Goal: Find specific page/section: Find specific page/section

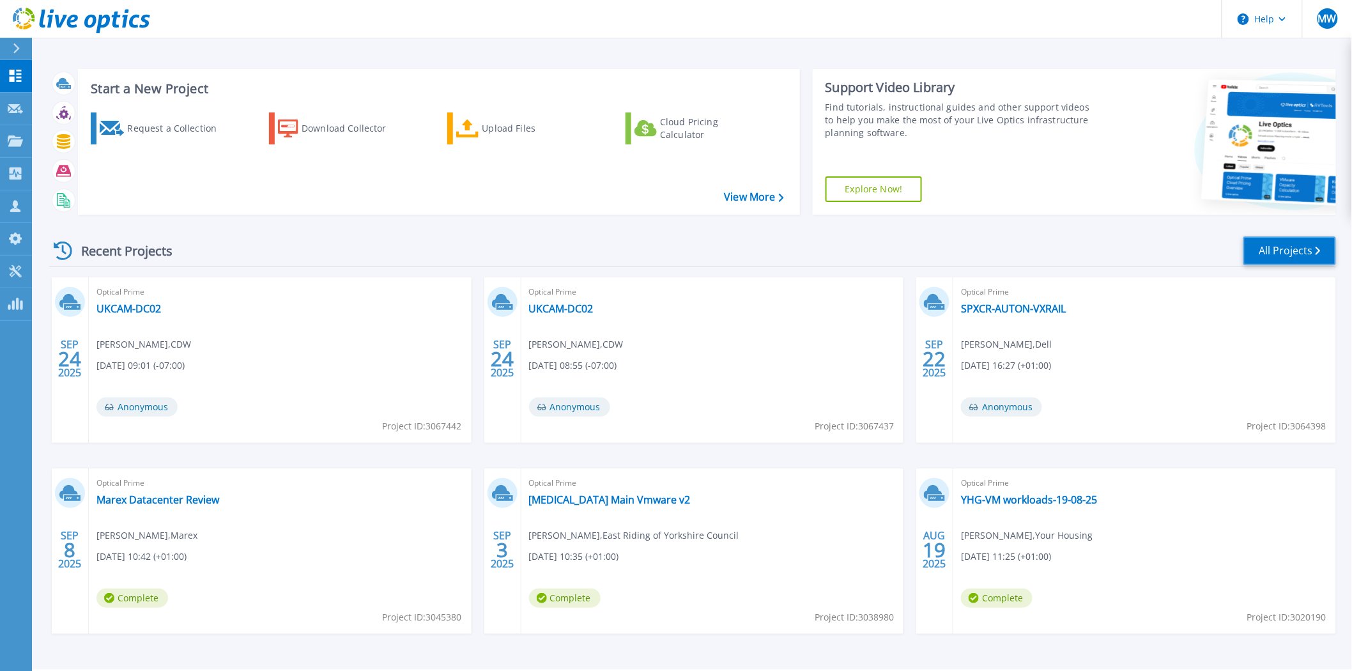
click at [1300, 250] on link "All Projects" at bounding box center [1289, 250] width 93 height 29
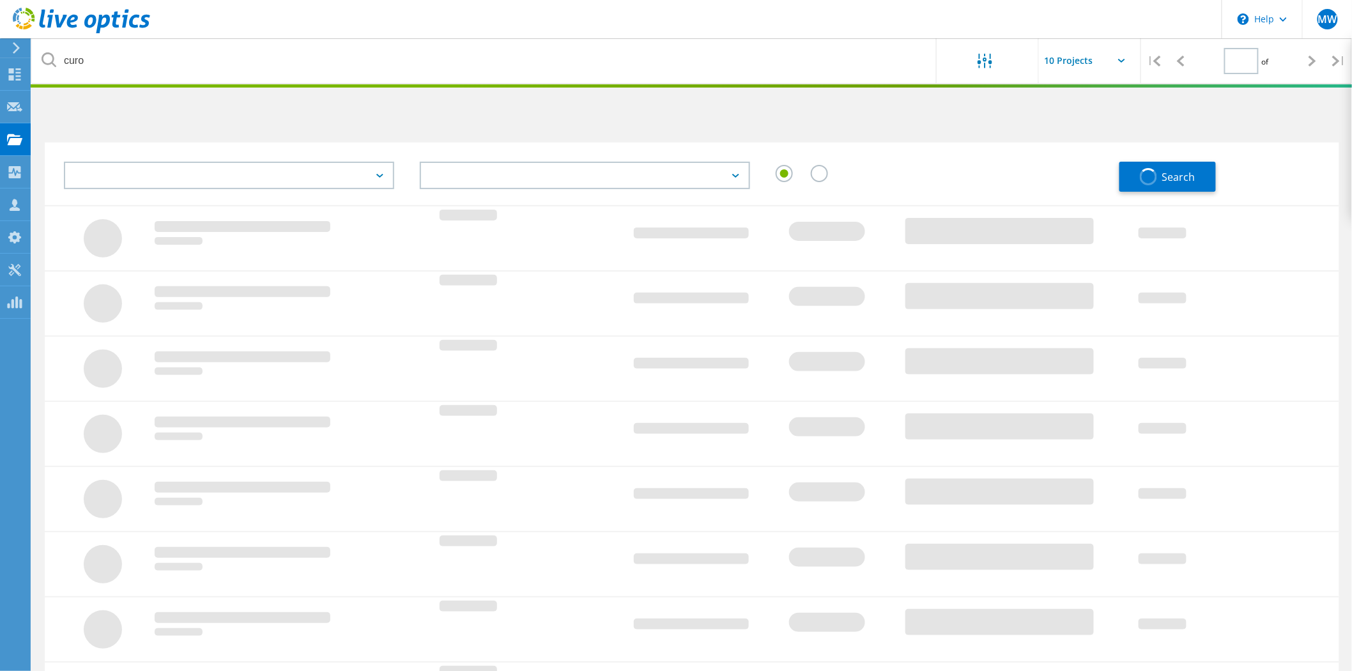
type input "1"
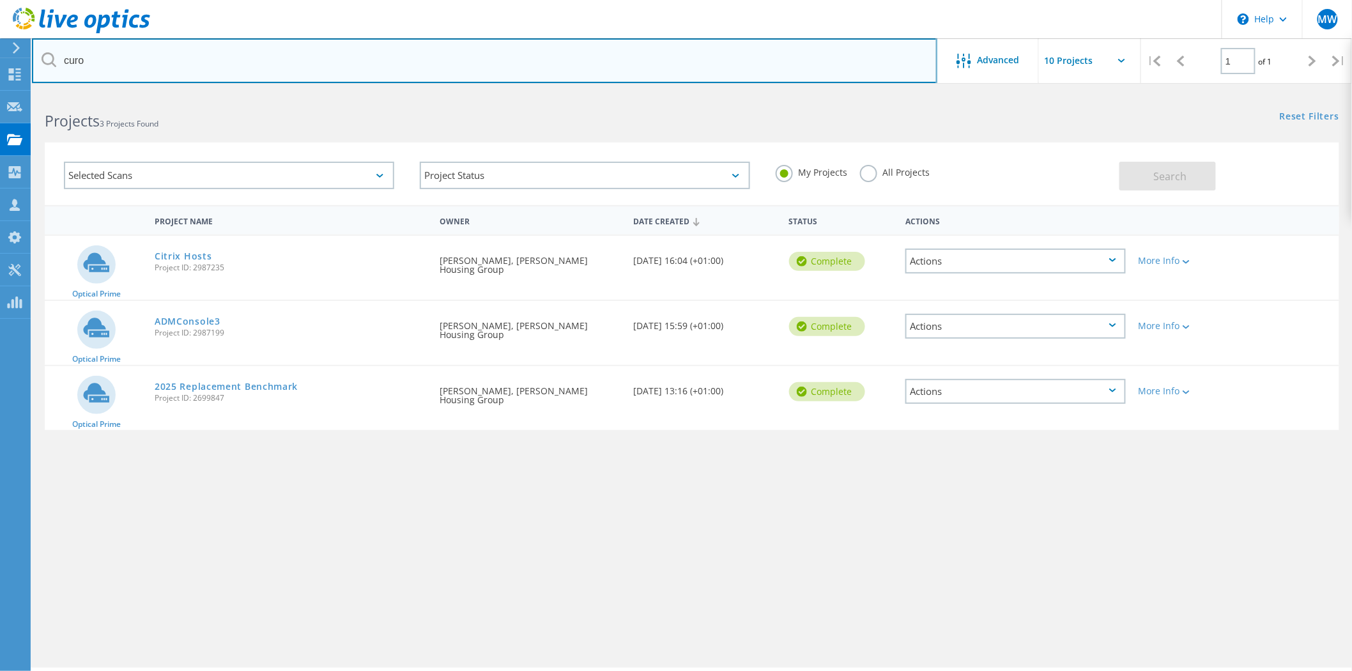
click at [156, 70] on input "curo" at bounding box center [484, 60] width 905 height 45
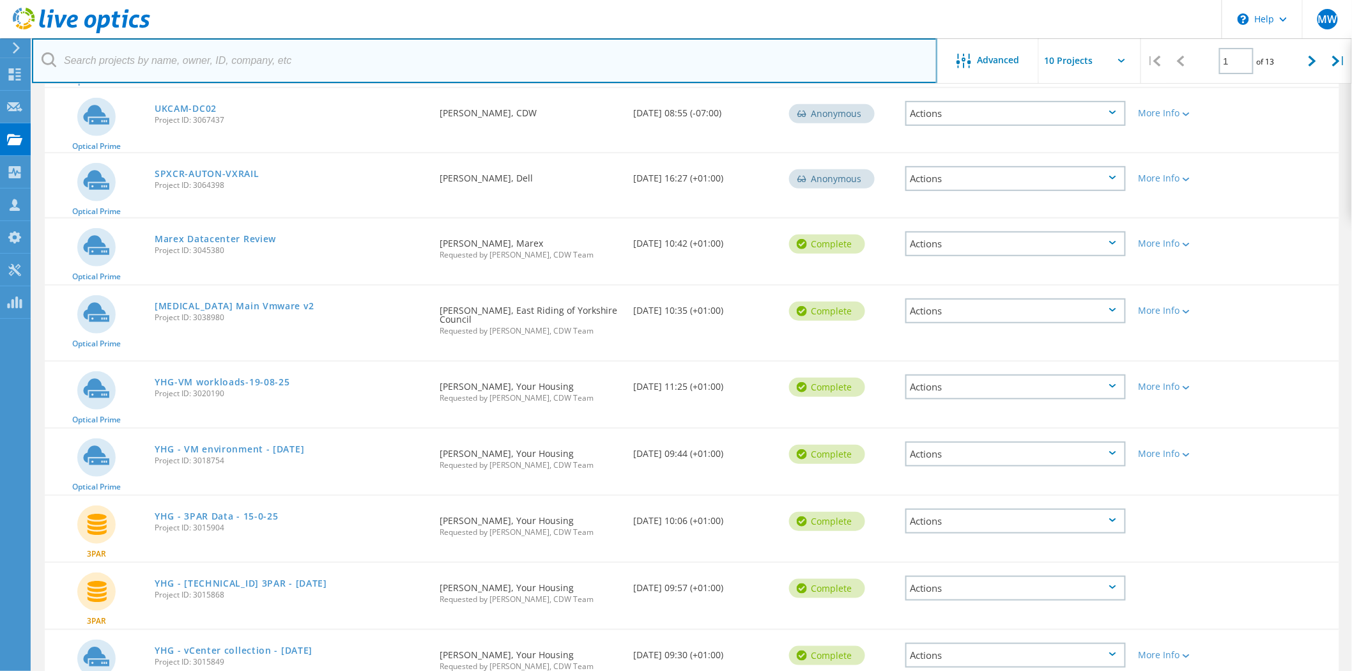
scroll to position [282, 0]
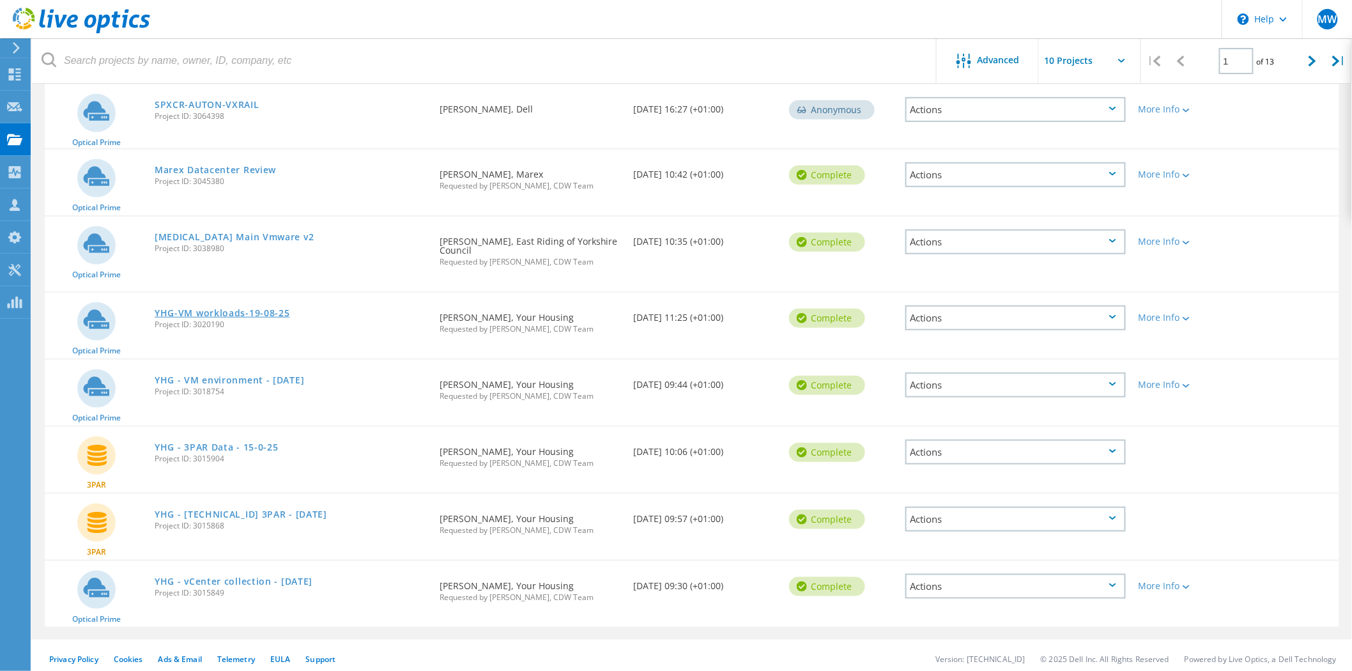
click at [259, 309] on link "YHG-VM workloads-19-08-25" at bounding box center [222, 313] width 135 height 9
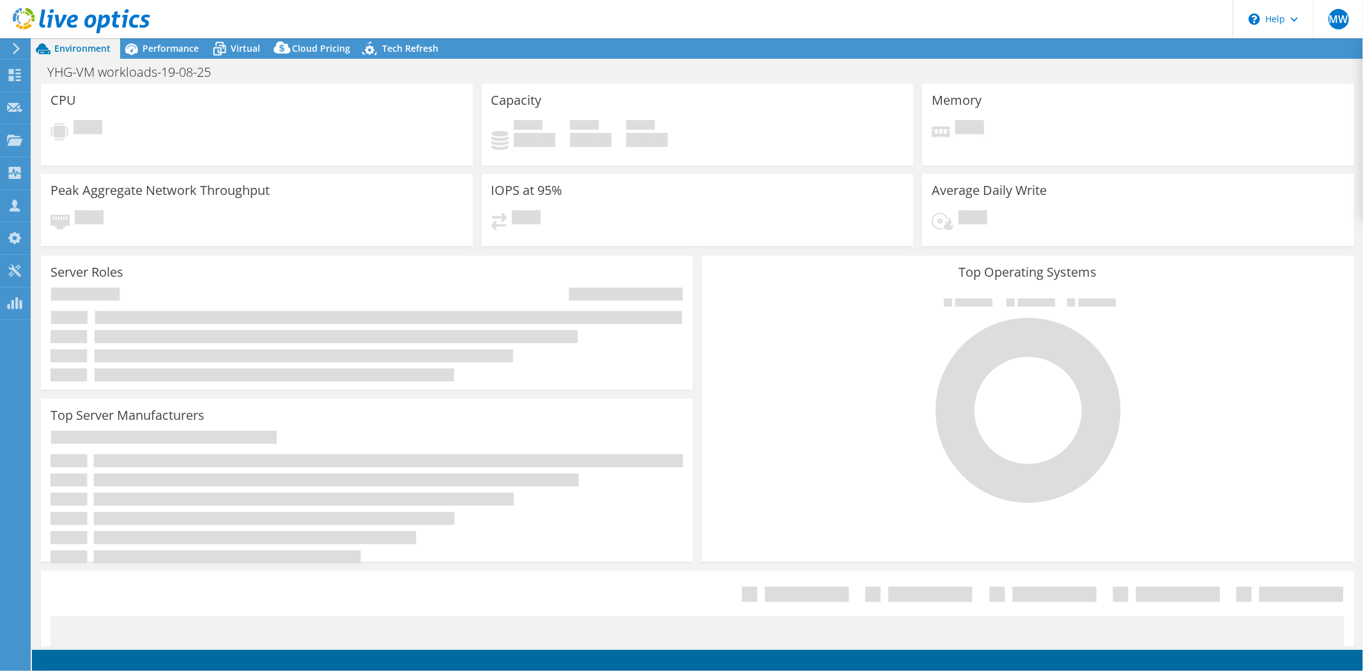
select select "USD"
